Goal: Task Accomplishment & Management: Manage account settings

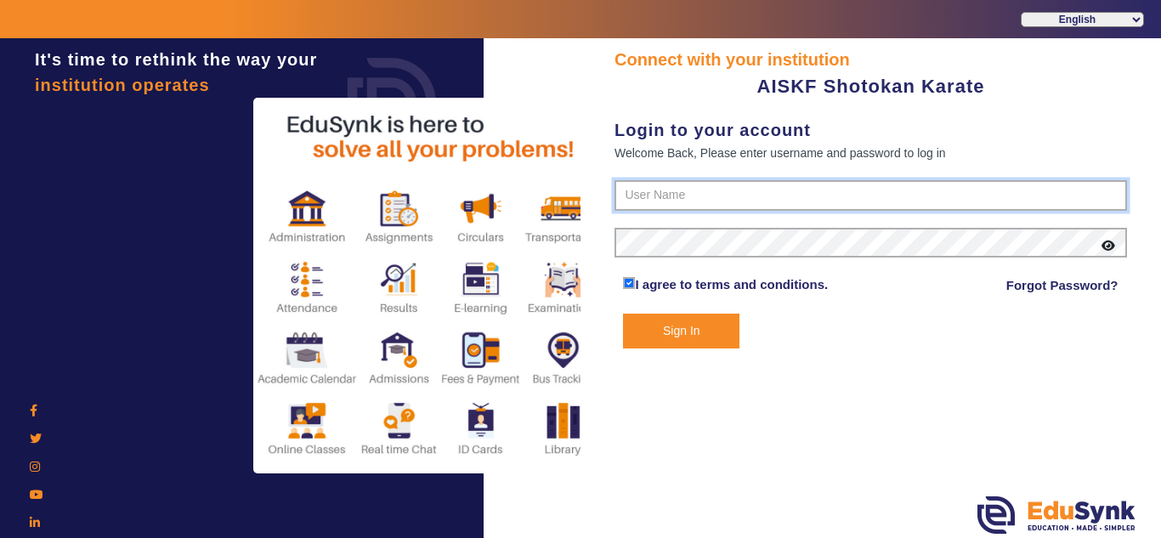
click at [698, 183] on input "text" at bounding box center [870, 195] width 512 height 31
paste input "7506751865"
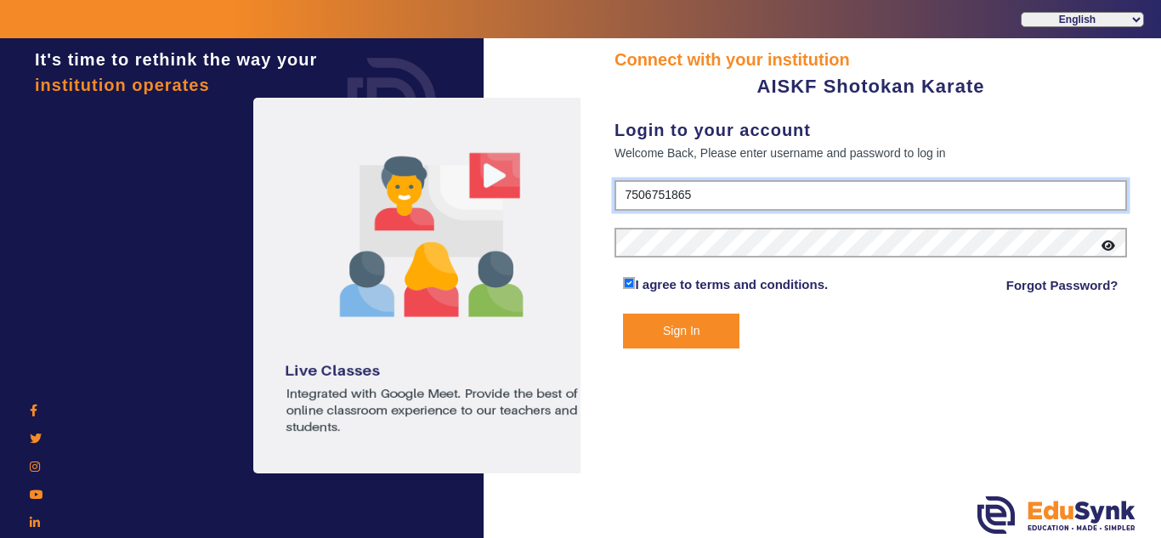
type input "7506751865"
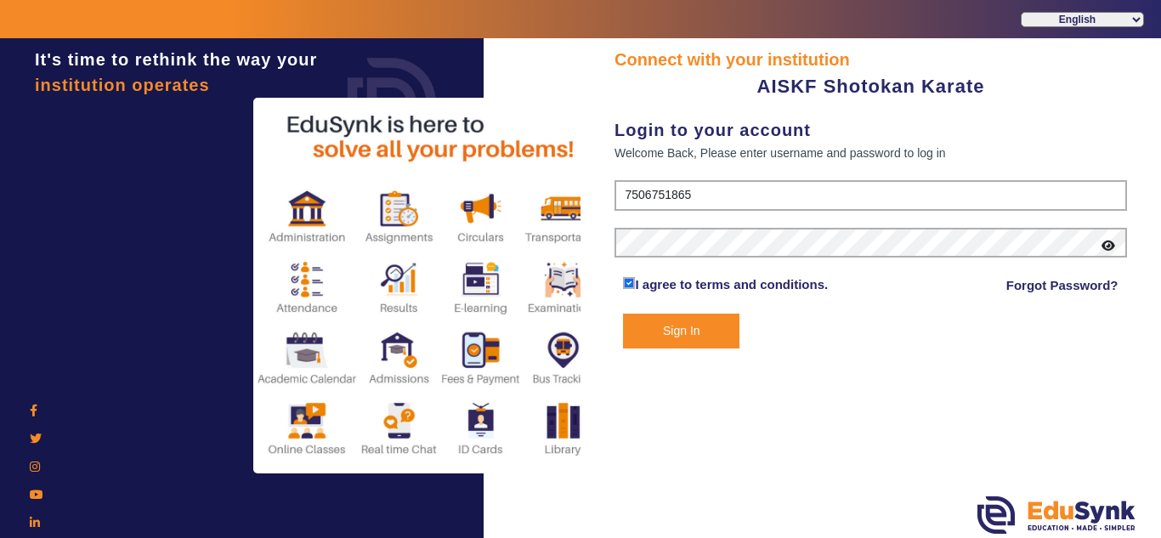
click at [713, 330] on button "Sign In" at bounding box center [681, 330] width 116 height 35
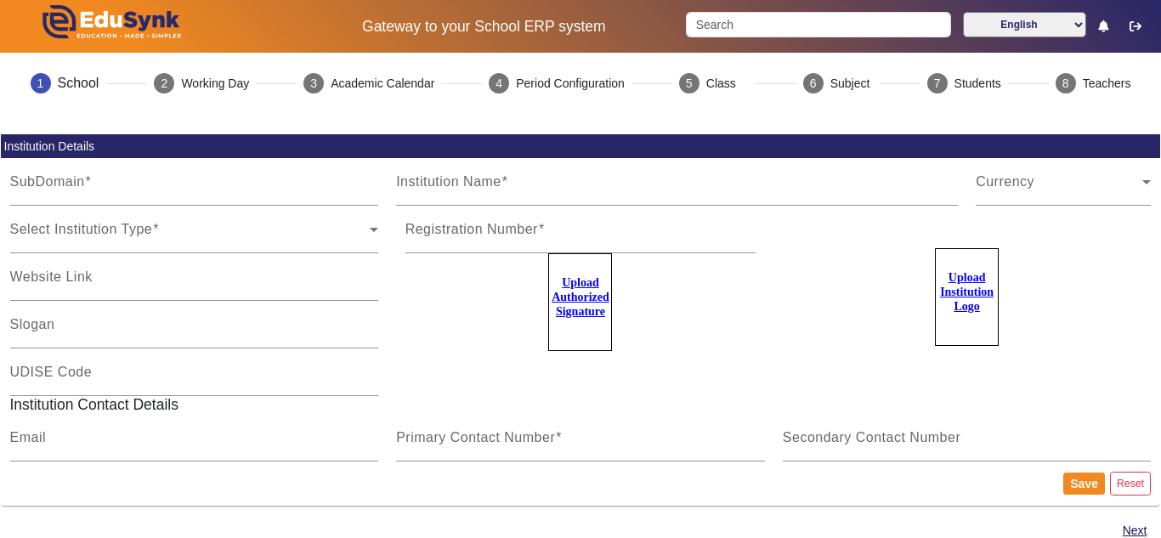
type input "AISKFshotokan"
type input "AISKF Shotokan Karate"
type input "na"
type input "vipulkhatri26@gmail.com"
type input "7506751865"
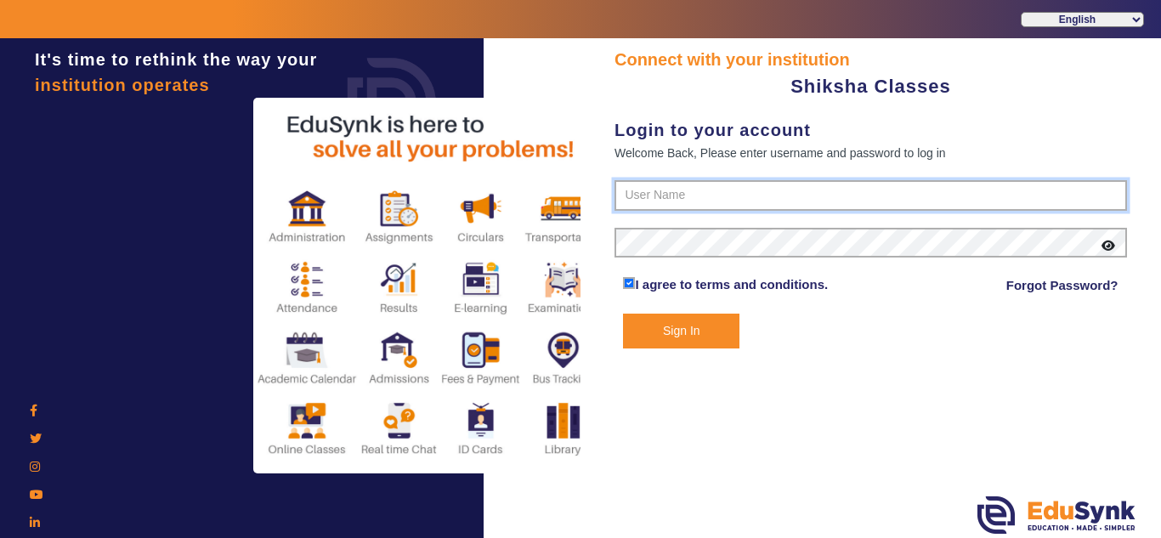
click at [747, 191] on input "text" at bounding box center [870, 195] width 512 height 31
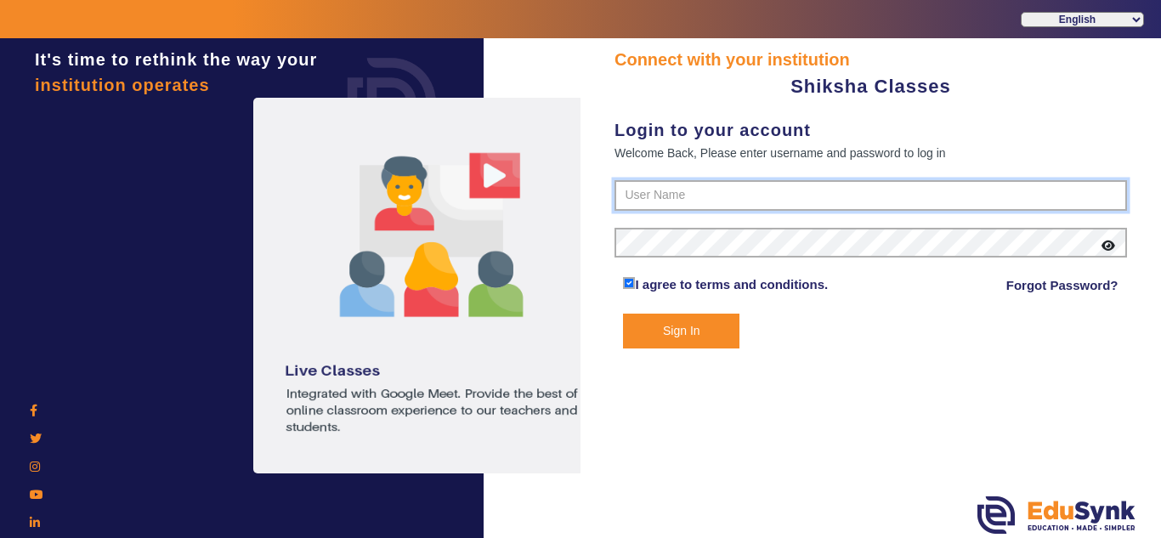
paste input "9113023453"
type input "9113023453"
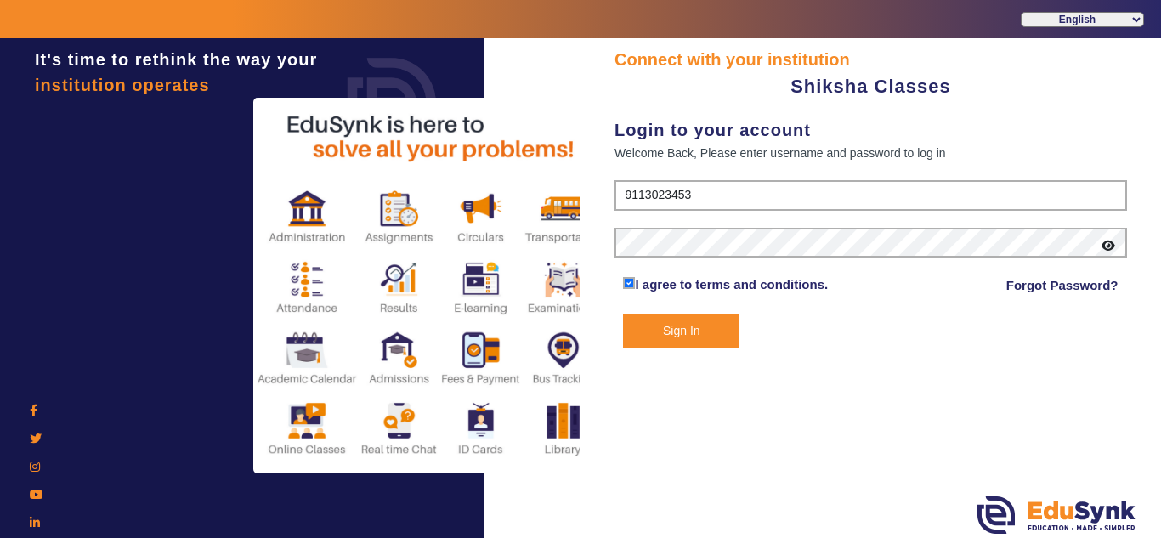
click at [668, 308] on form "9113023453 I agree to terms and conditions. Forgot Password? Sign In" at bounding box center [870, 264] width 512 height 168
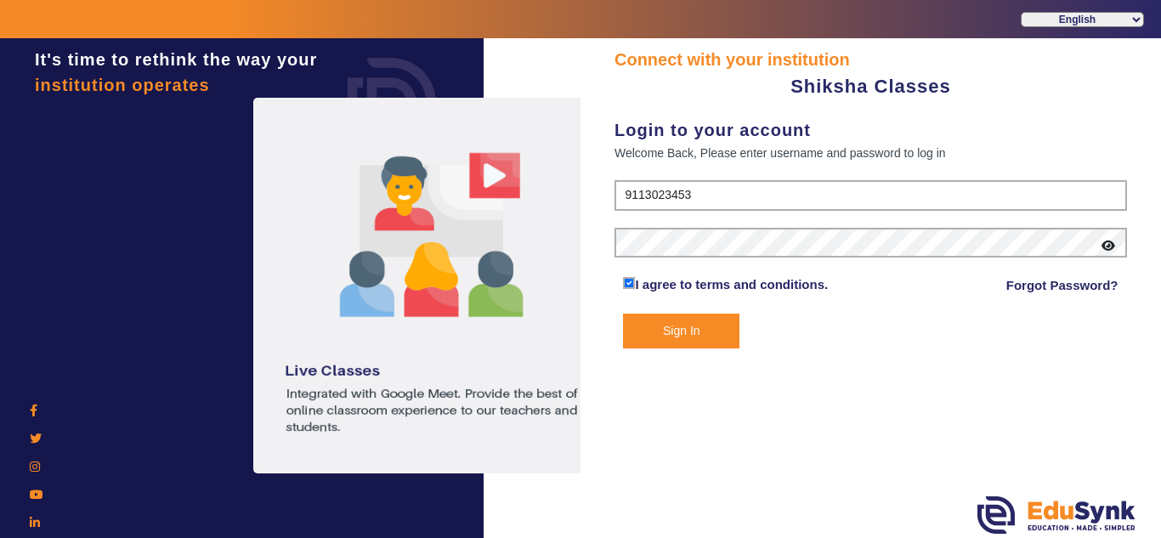
drag, startPoint x: 679, startPoint y: 353, endPoint x: 674, endPoint y: 375, distance: 21.8
click at [674, 375] on div "Connect with your institution Shiksha Classes Login to your account Welcome Bac…" at bounding box center [870, 290] width 580 height 504
click at [689, 351] on div "Connect with your institution Shiksha Classes Login to your account Welcome Bac…" at bounding box center [870, 290] width 580 height 504
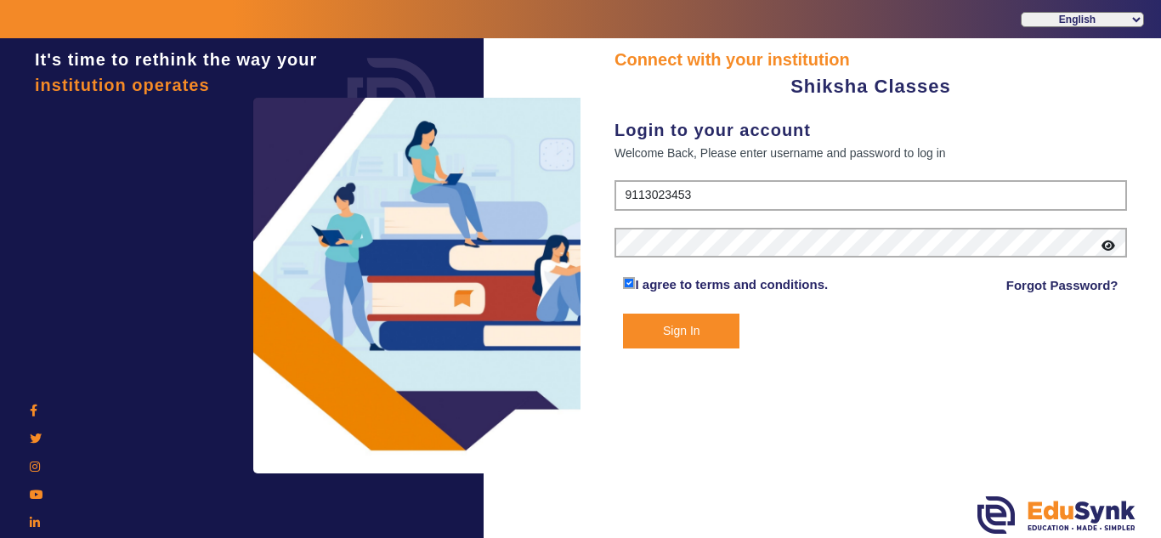
click at [683, 346] on button "Sign In" at bounding box center [681, 330] width 116 height 35
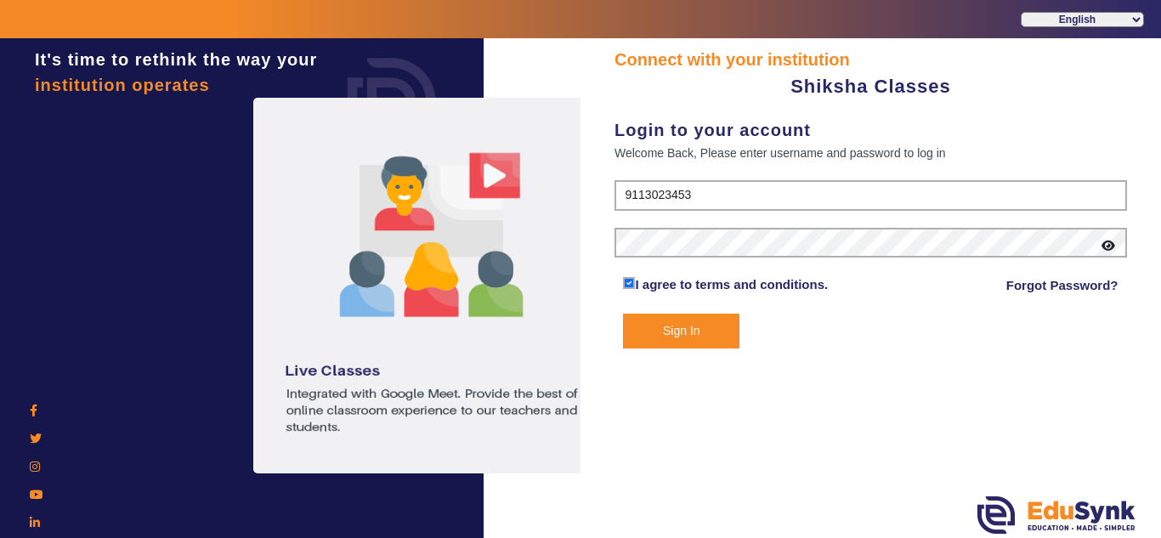
click at [675, 328] on button "Sign In" at bounding box center [681, 330] width 116 height 35
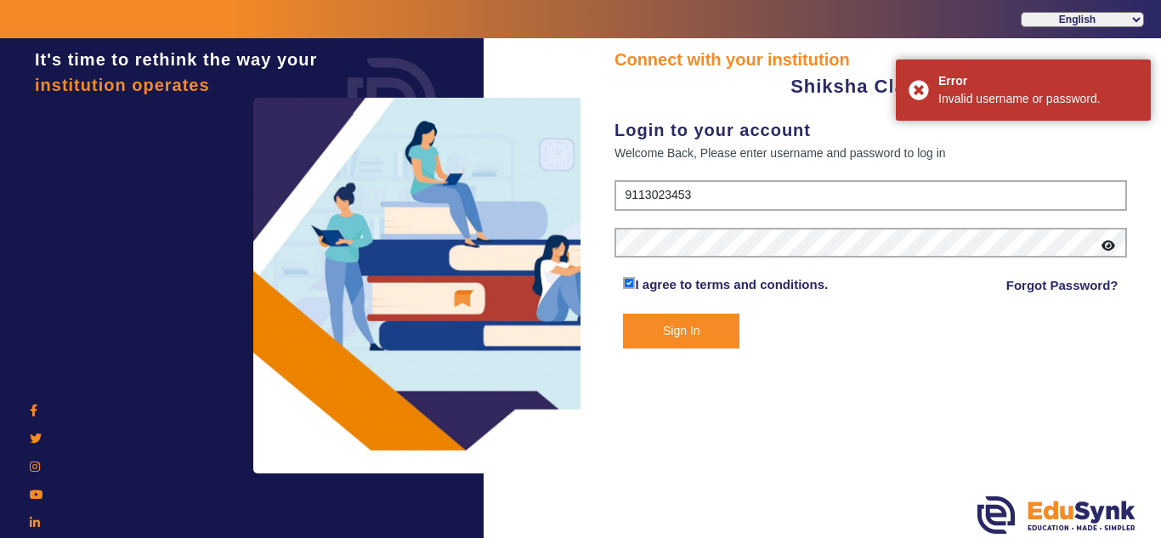
click at [1110, 251] on icon at bounding box center [1108, 246] width 14 height 12
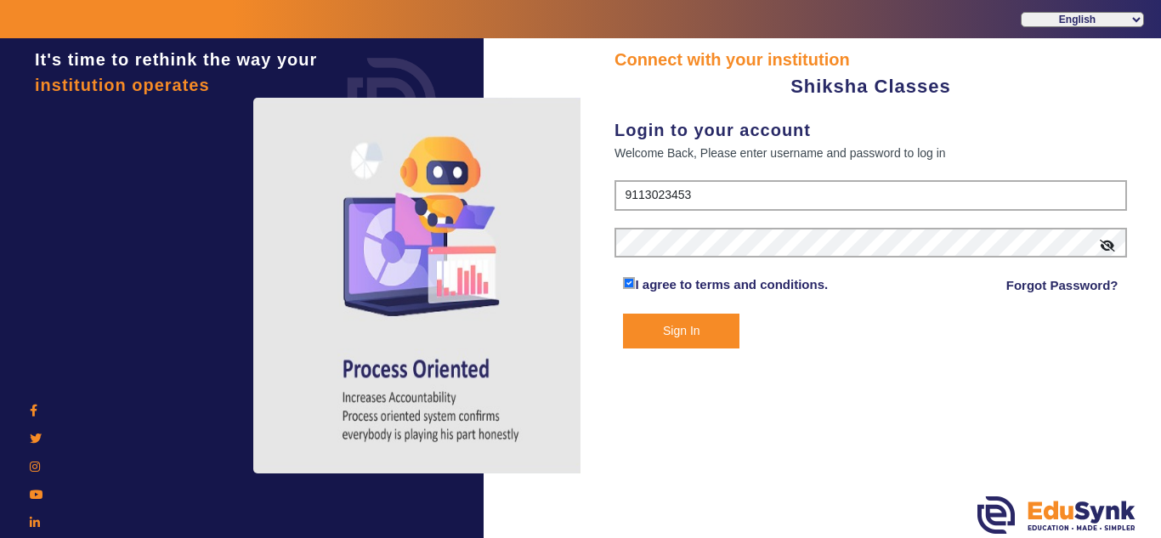
click at [674, 330] on button "Sign In" at bounding box center [681, 330] width 116 height 35
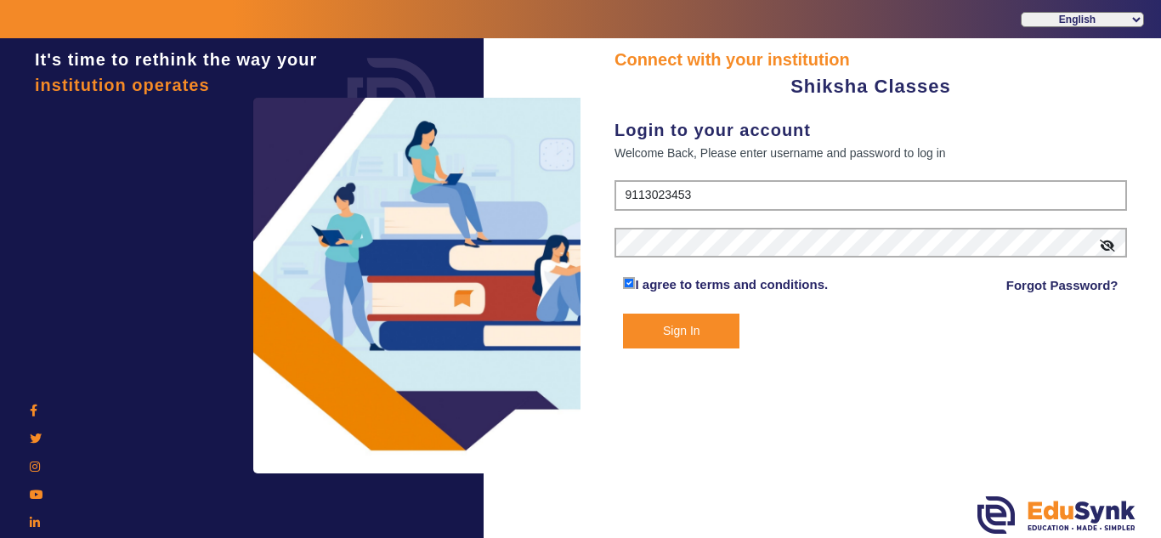
click at [704, 324] on button "Sign In" at bounding box center [681, 330] width 116 height 35
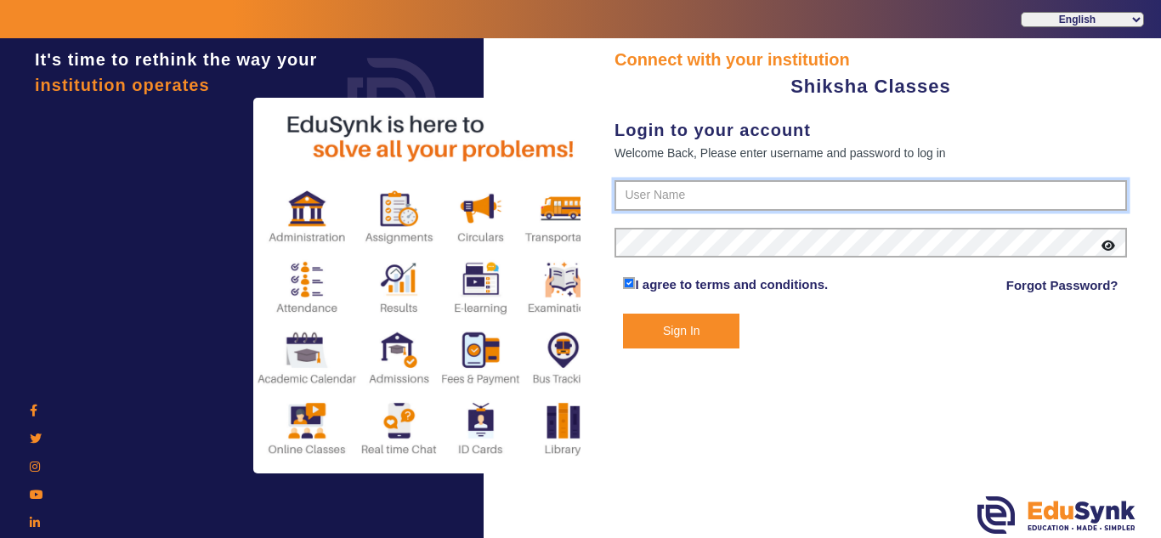
paste input "9113023453"
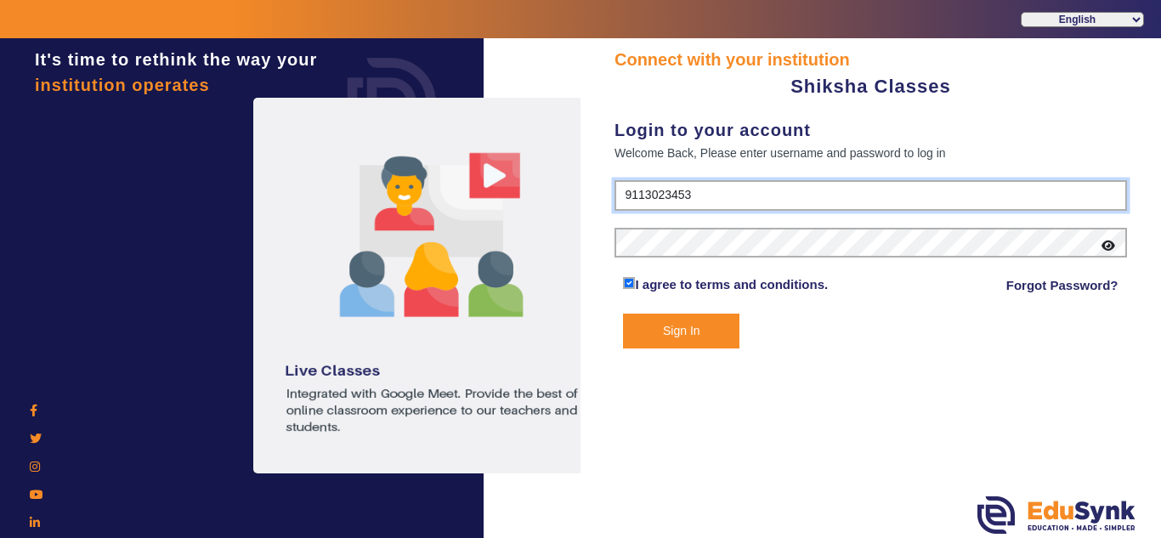
type input "9113023453"
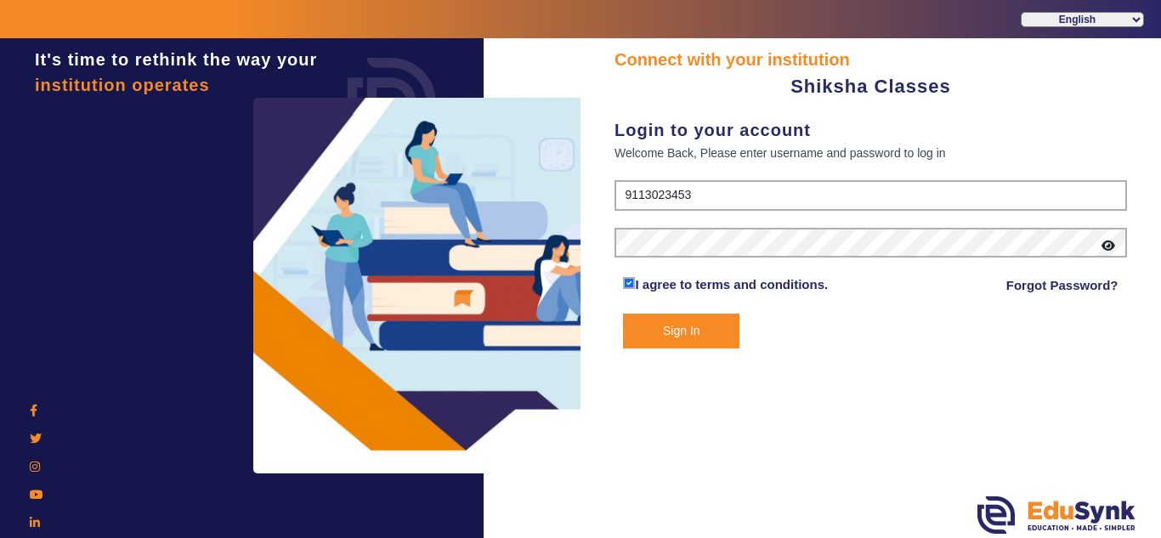
click at [696, 336] on button "Sign In" at bounding box center [681, 330] width 116 height 35
